Goal: Check status: Check status

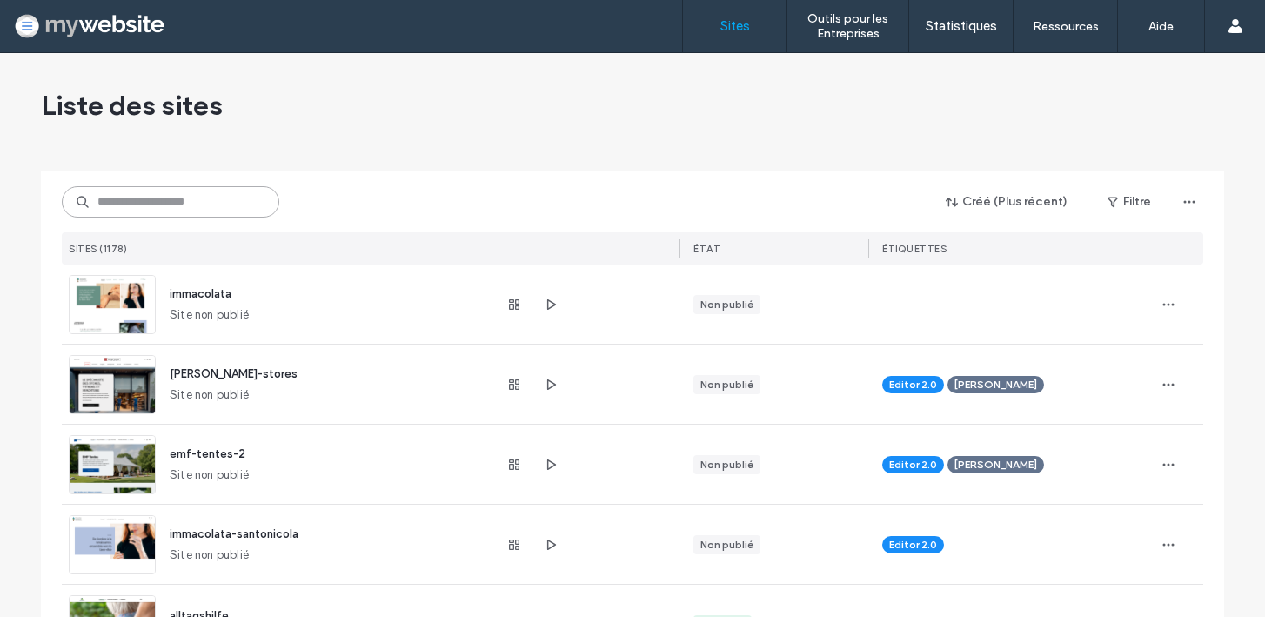
click at [132, 204] on input at bounding box center [170, 201] width 217 height 31
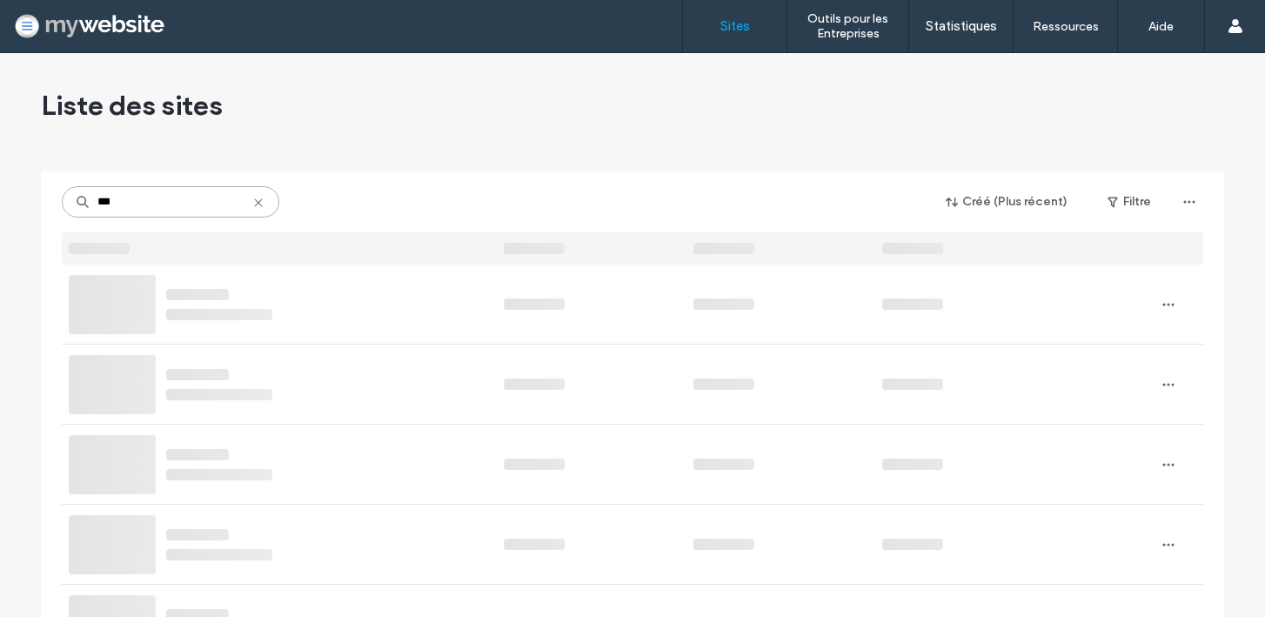
type input "***"
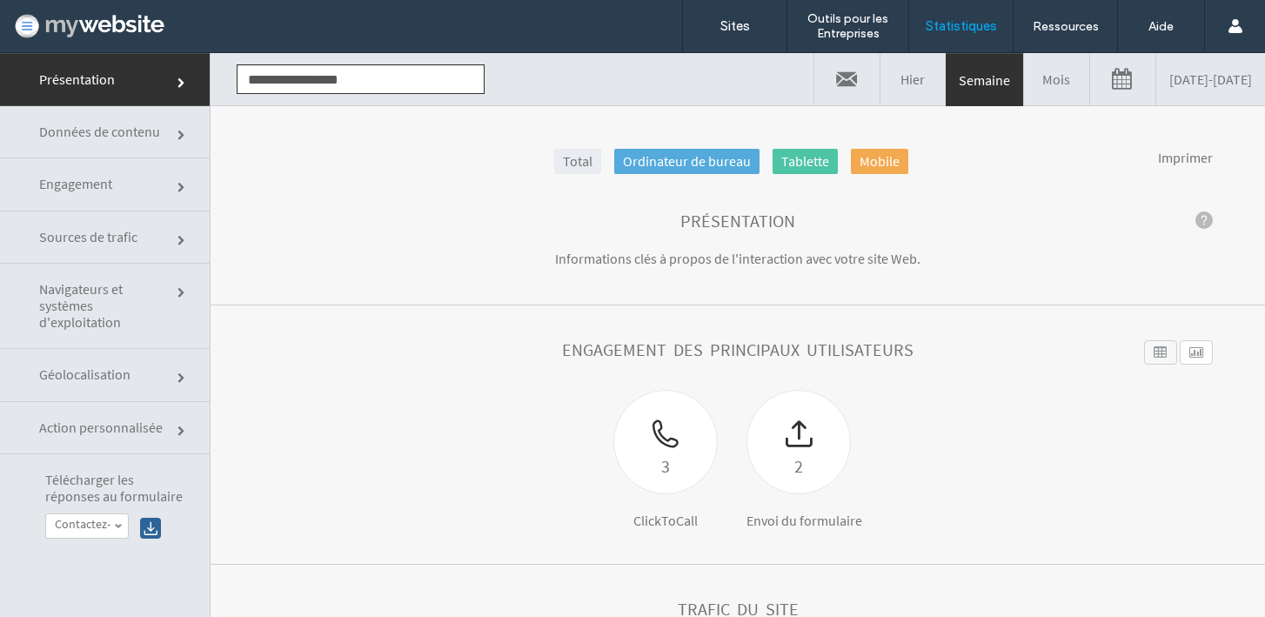
click at [1171, 79] on link "09/08/2025 - 09/15/2025" at bounding box center [1210, 79] width 109 height 52
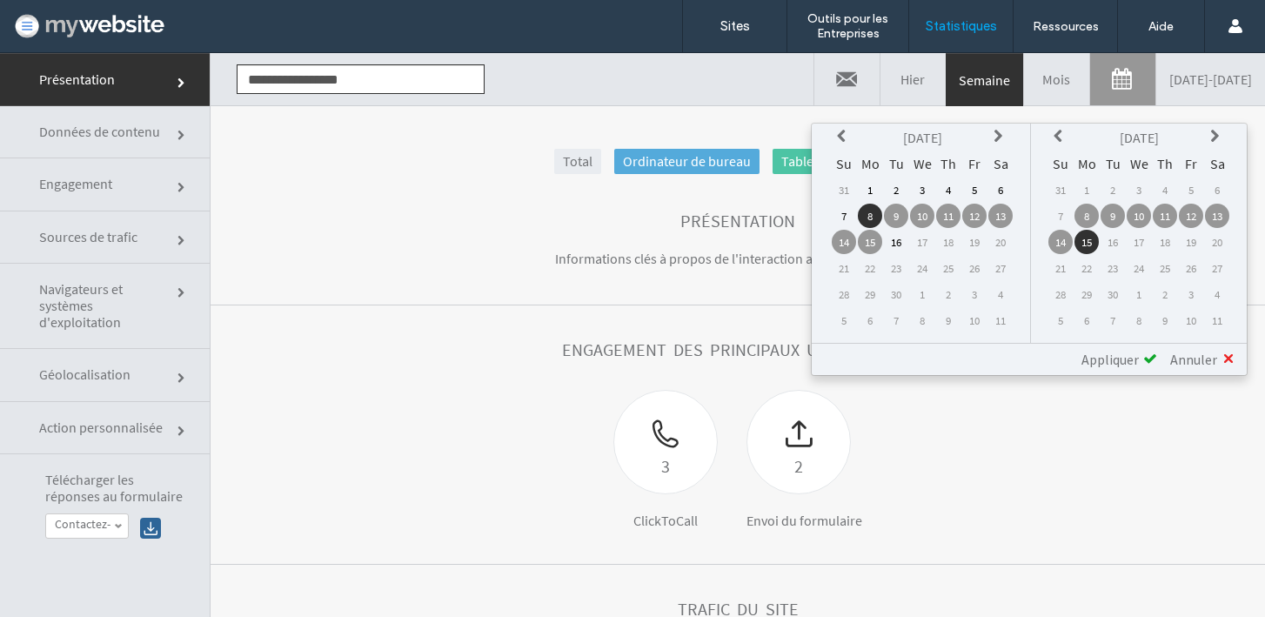
click at [841, 139] on icon at bounding box center [844, 137] width 14 height 14
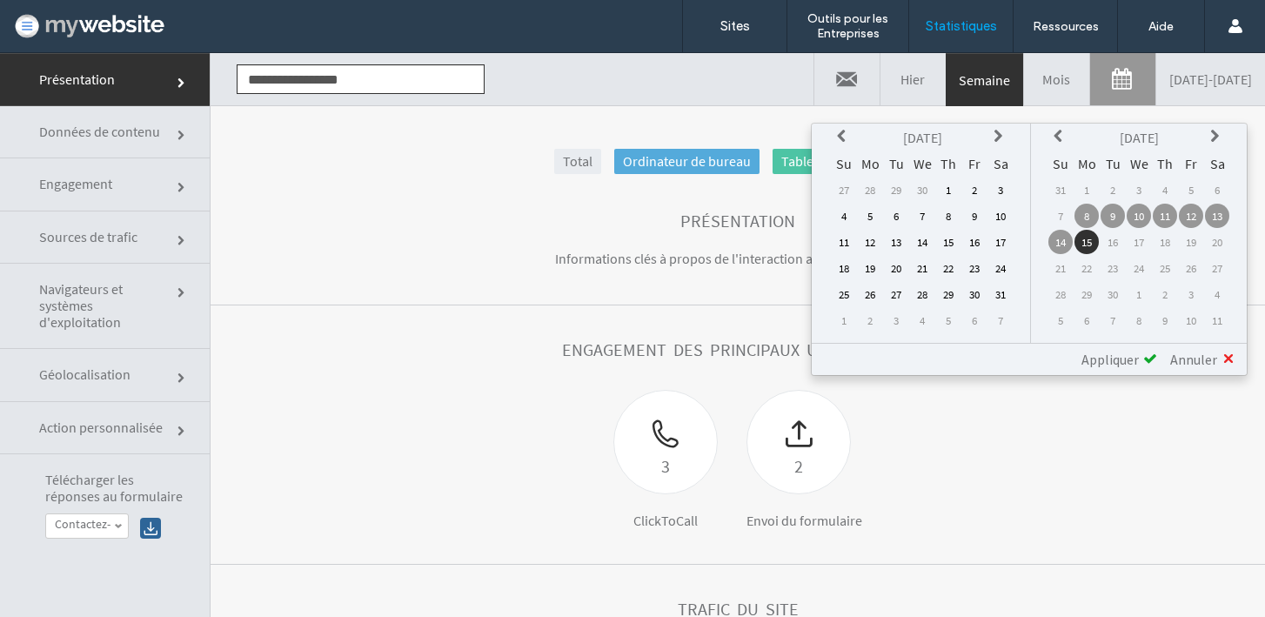
click at [841, 139] on icon at bounding box center [844, 137] width 14 height 14
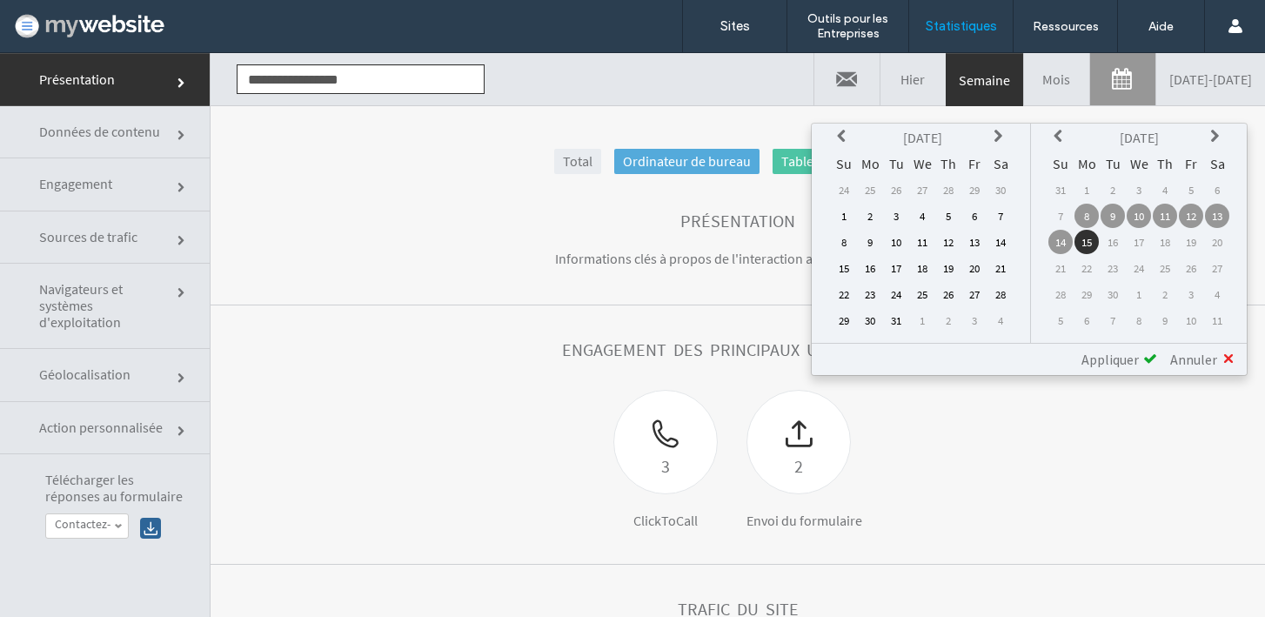
click at [841, 139] on icon at bounding box center [844, 137] width 14 height 14
click at [868, 264] on td "16" at bounding box center [870, 268] width 24 height 24
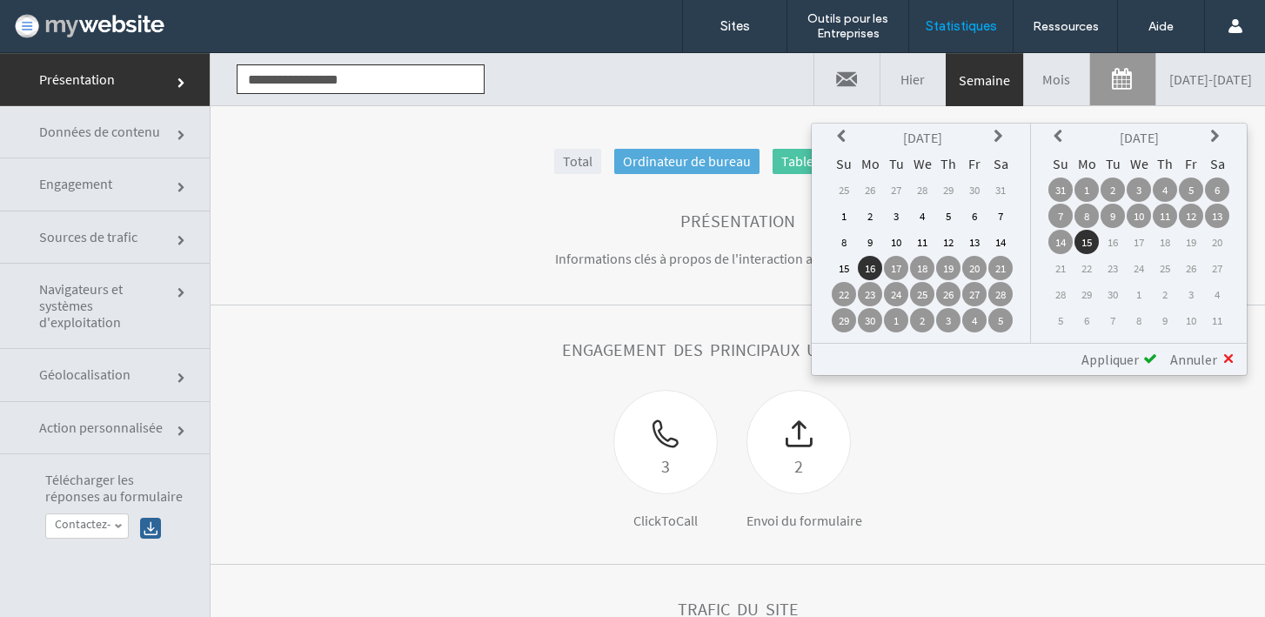
click at [1108, 355] on span "Appliquer" at bounding box center [1109, 359] width 57 height 17
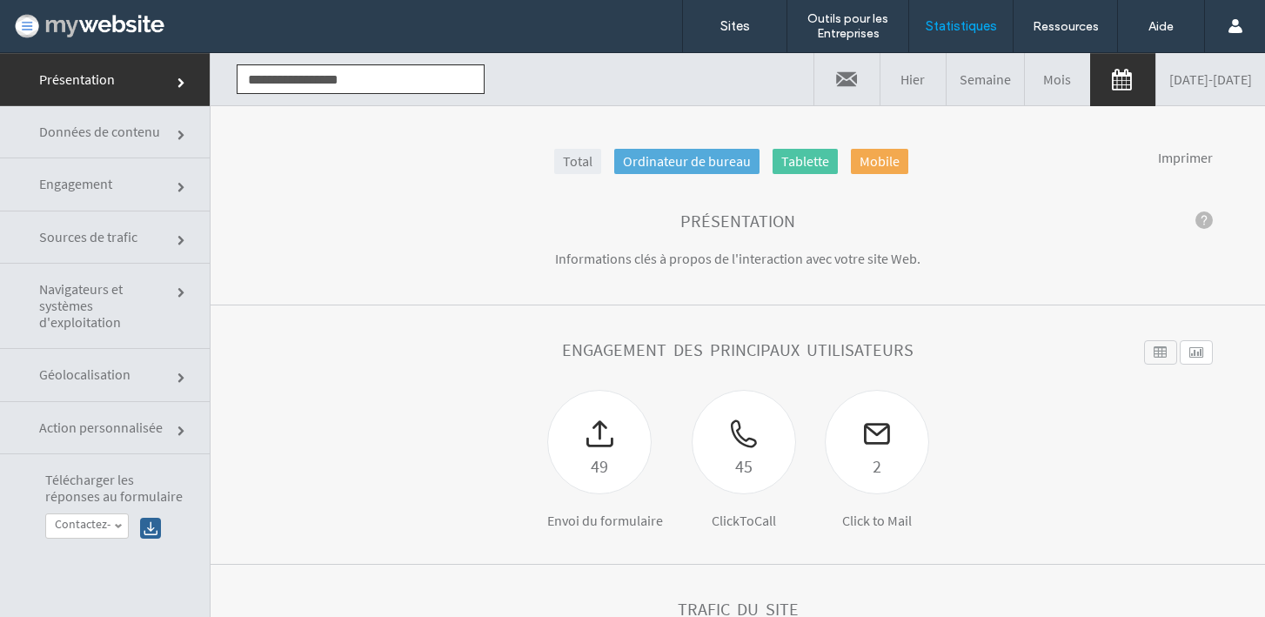
click at [84, 184] on span "Engagement" at bounding box center [104, 184] width 130 height 17
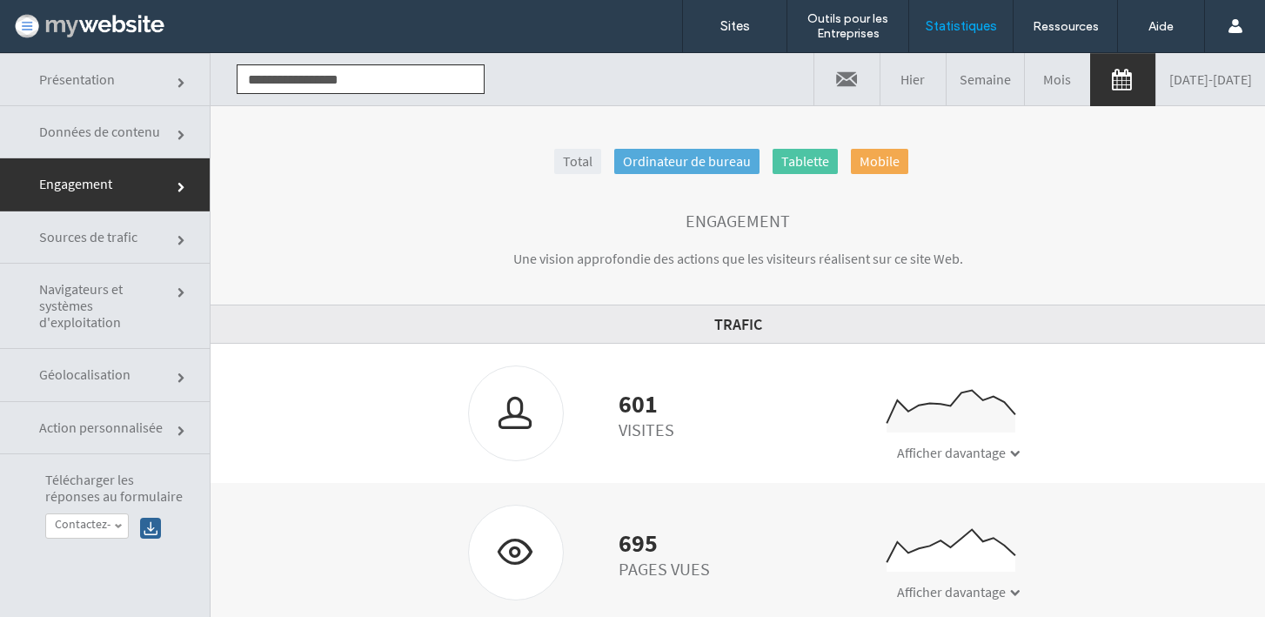
click at [1010, 449] on span at bounding box center [1015, 453] width 10 height 10
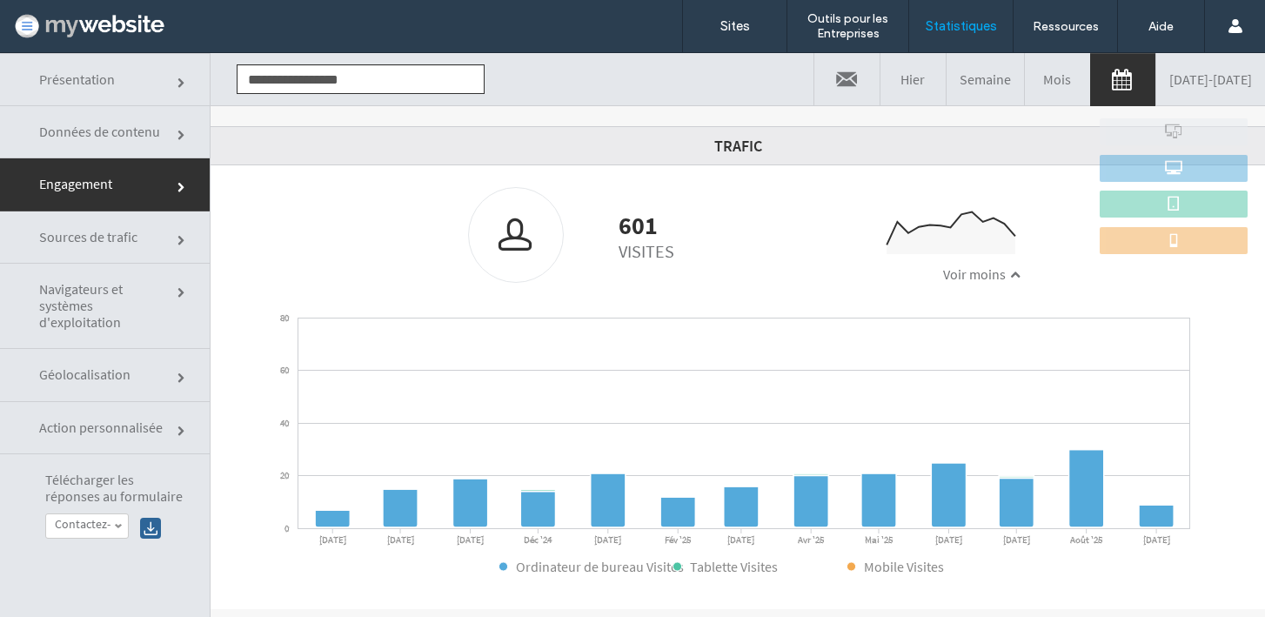
scroll to position [179, 0]
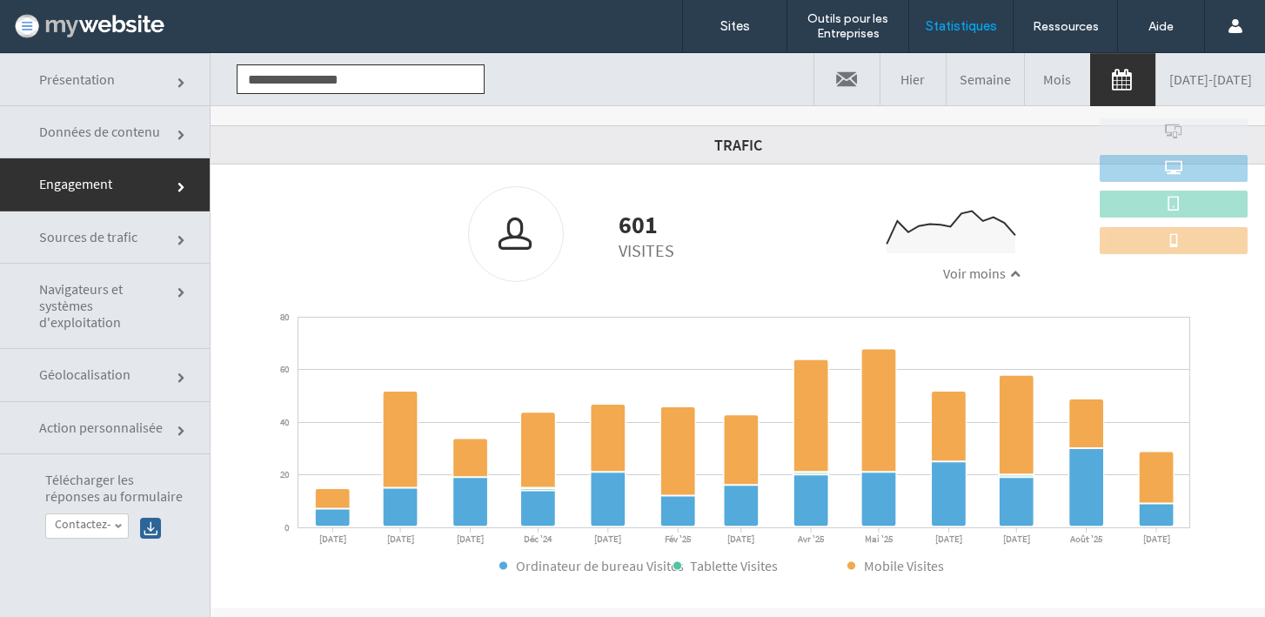
click at [149, 238] on span "Sources de trafic" at bounding box center [104, 237] width 130 height 17
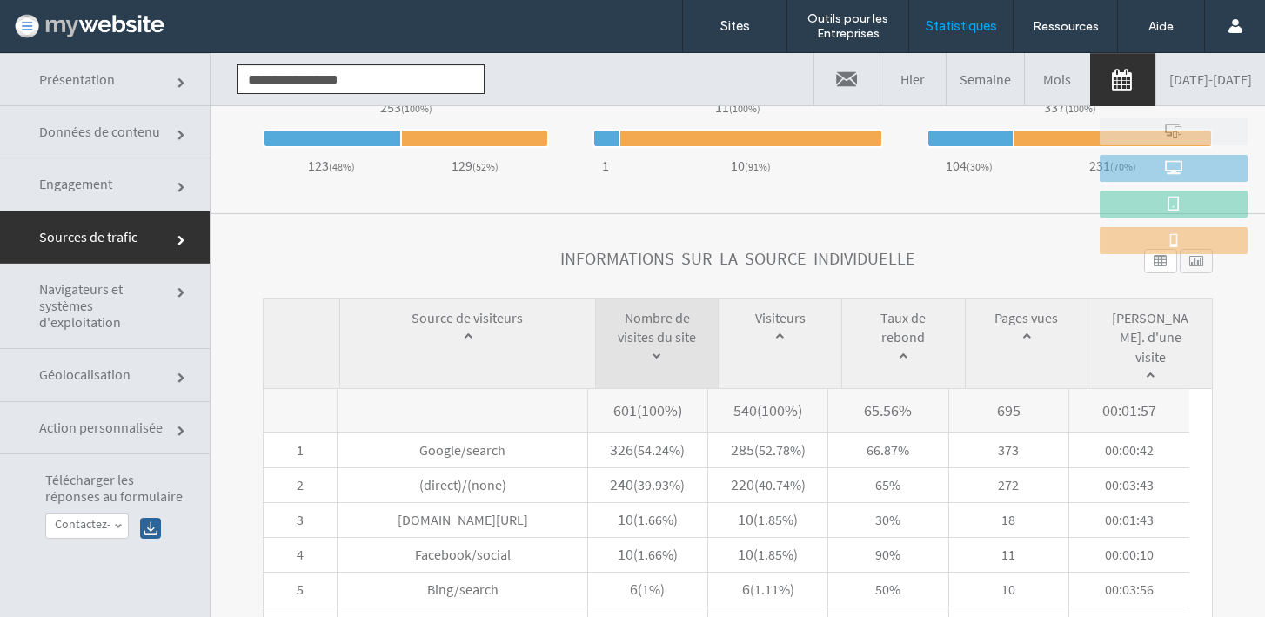
scroll to position [728, 0]
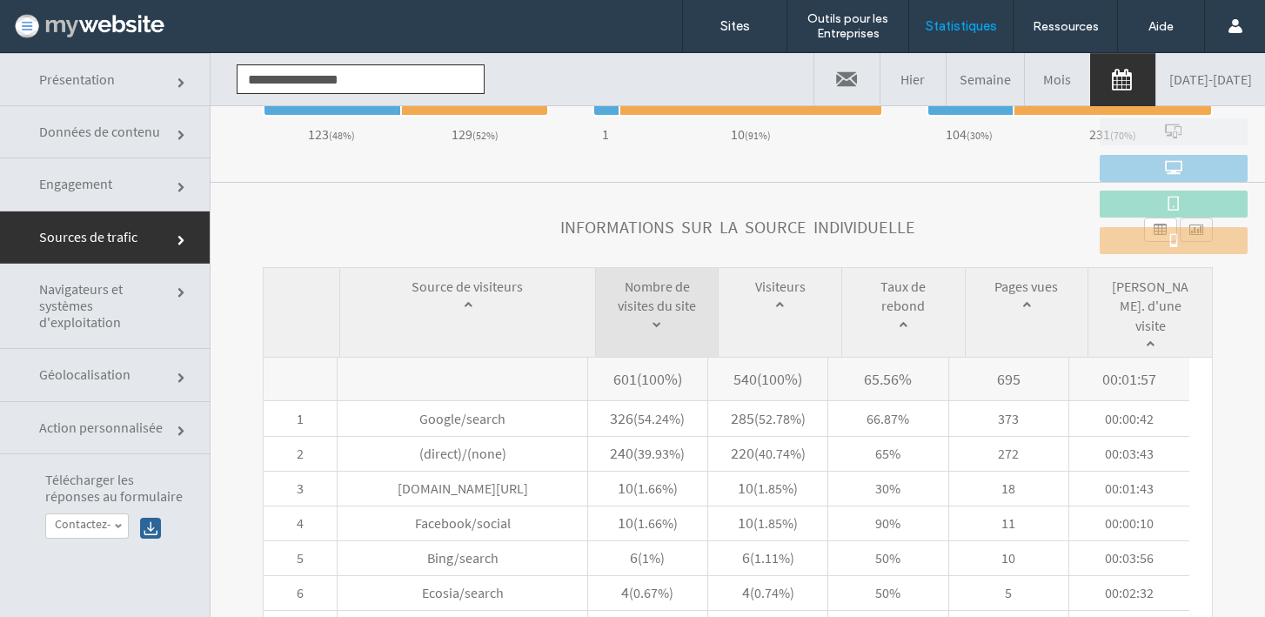
click at [142, 181] on span "Engagement" at bounding box center [104, 184] width 130 height 17
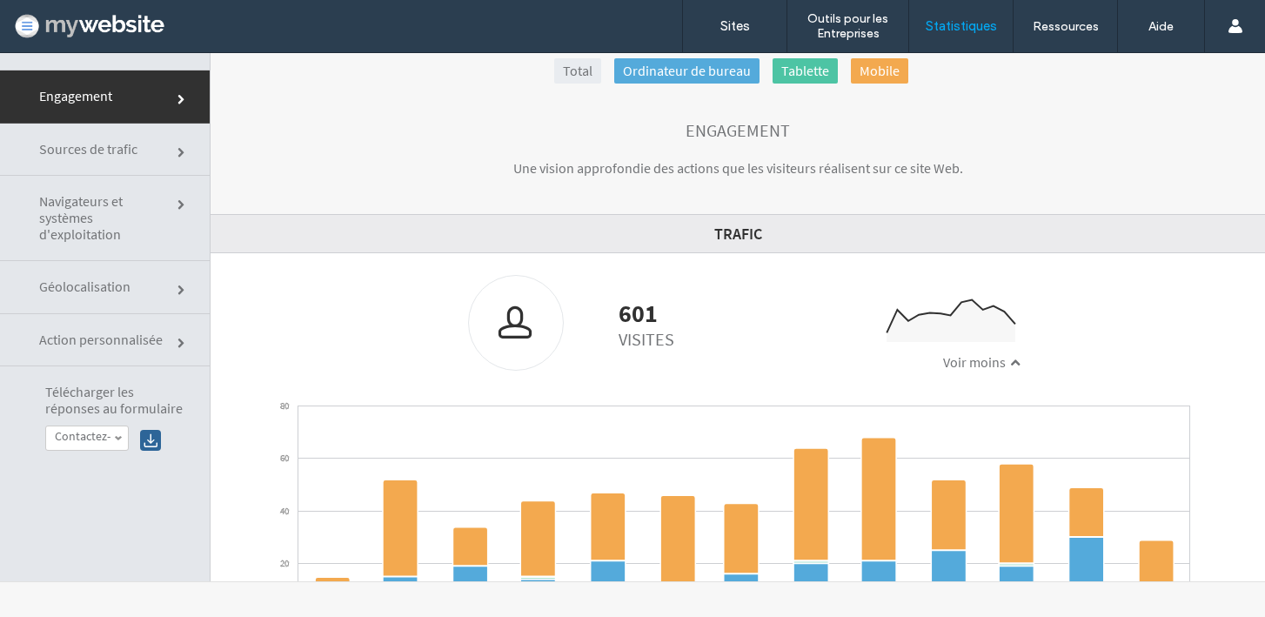
scroll to position [0, 0]
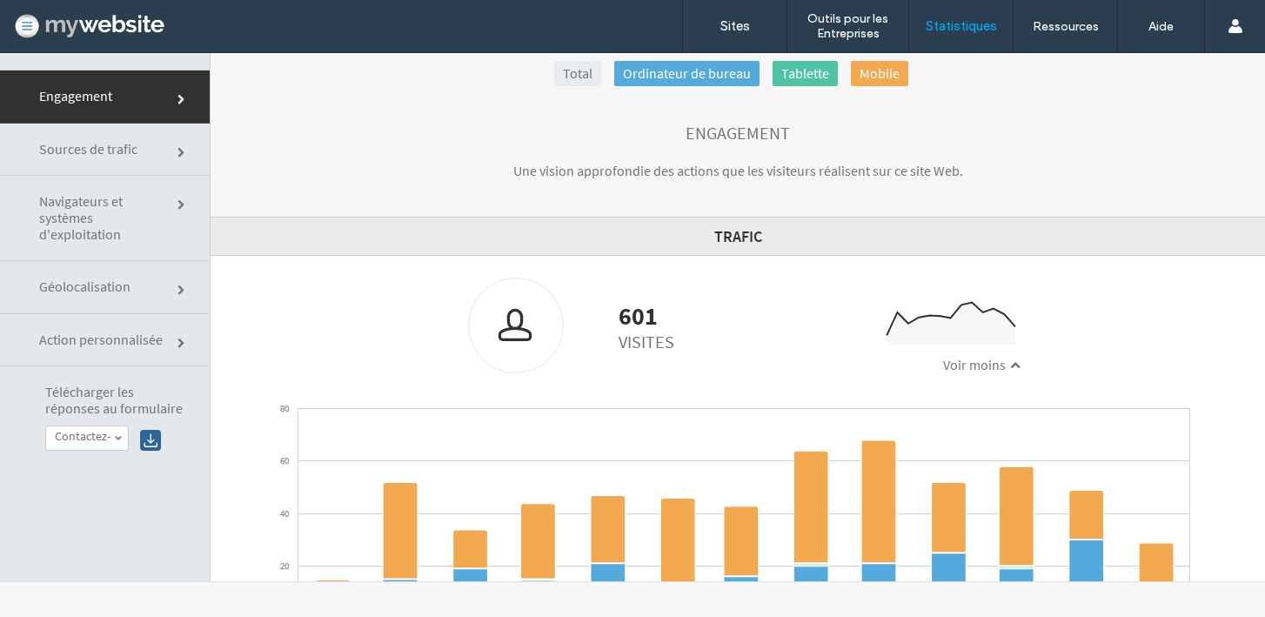
click at [143, 154] on span "Sources de trafic" at bounding box center [104, 149] width 130 height 17
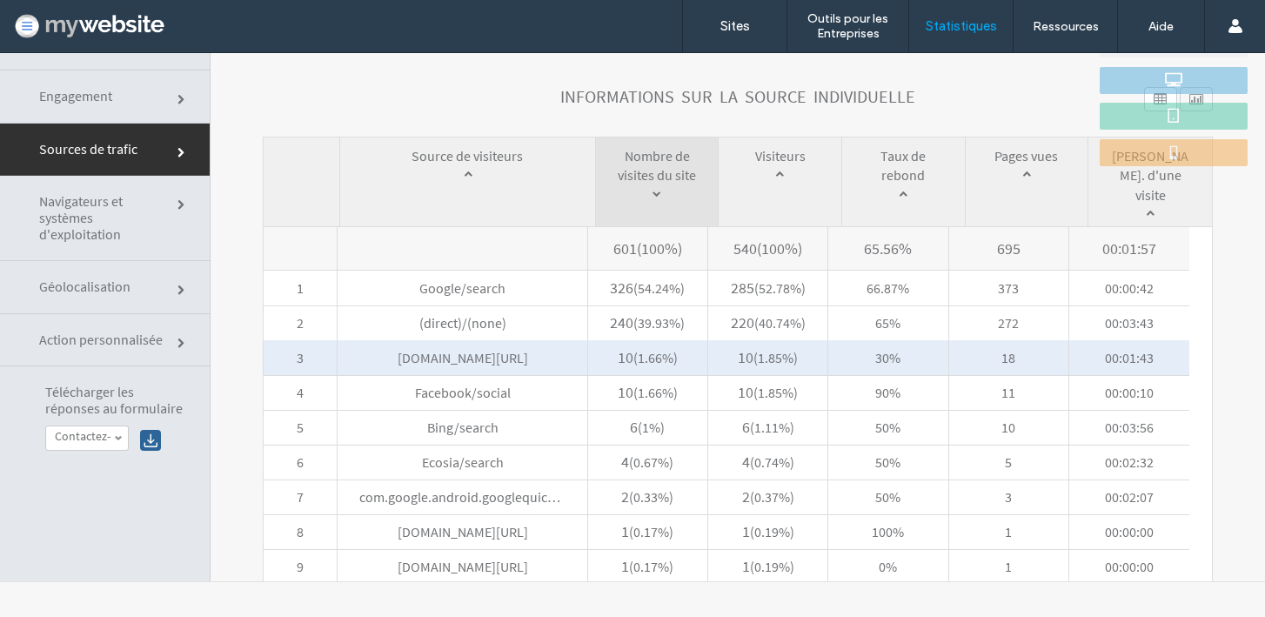
scroll to position [796, 0]
